Goal: Information Seeking & Learning: Learn about a topic

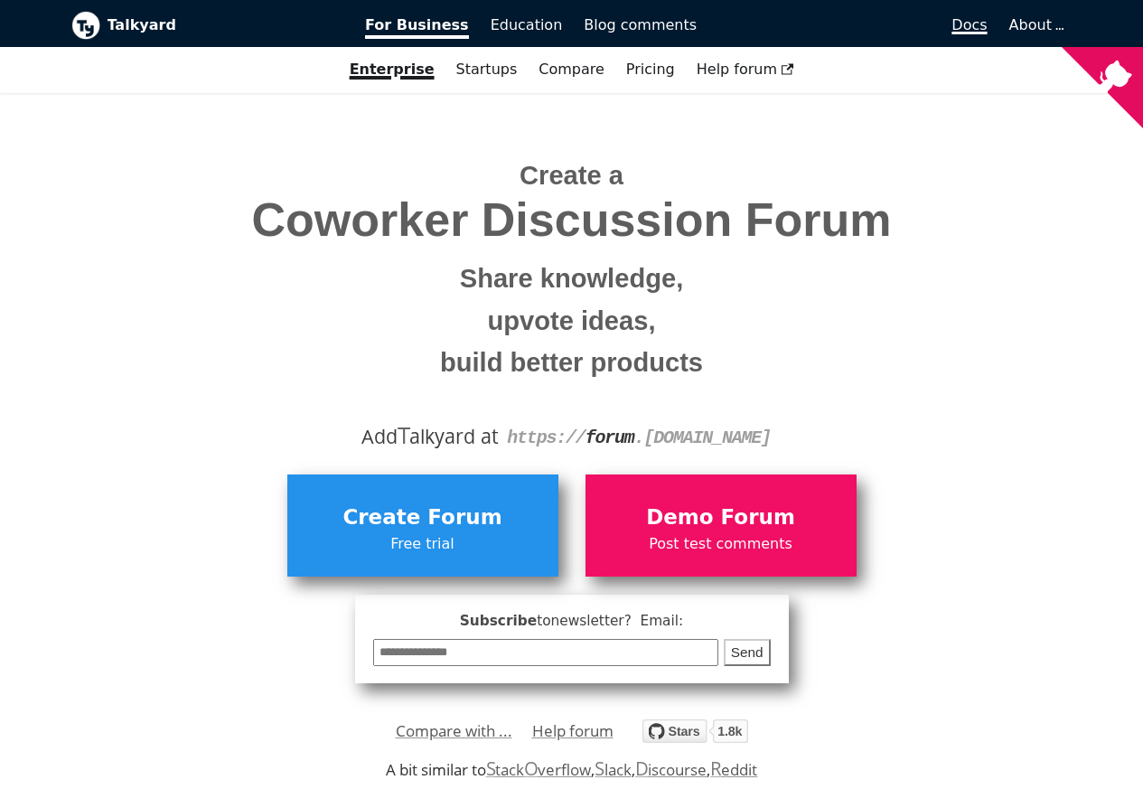
click at [979, 27] on span "Docs" at bounding box center [969, 24] width 35 height 17
